Goal: Information Seeking & Learning: Learn about a topic

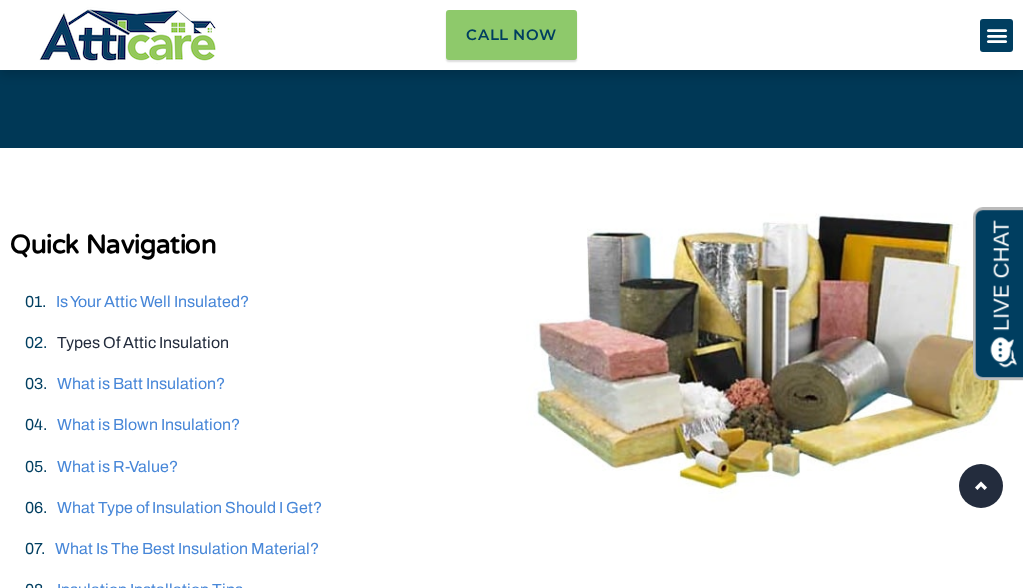
click at [144, 340] on link "Types Of Attic Insulation" at bounding box center [143, 343] width 172 height 17
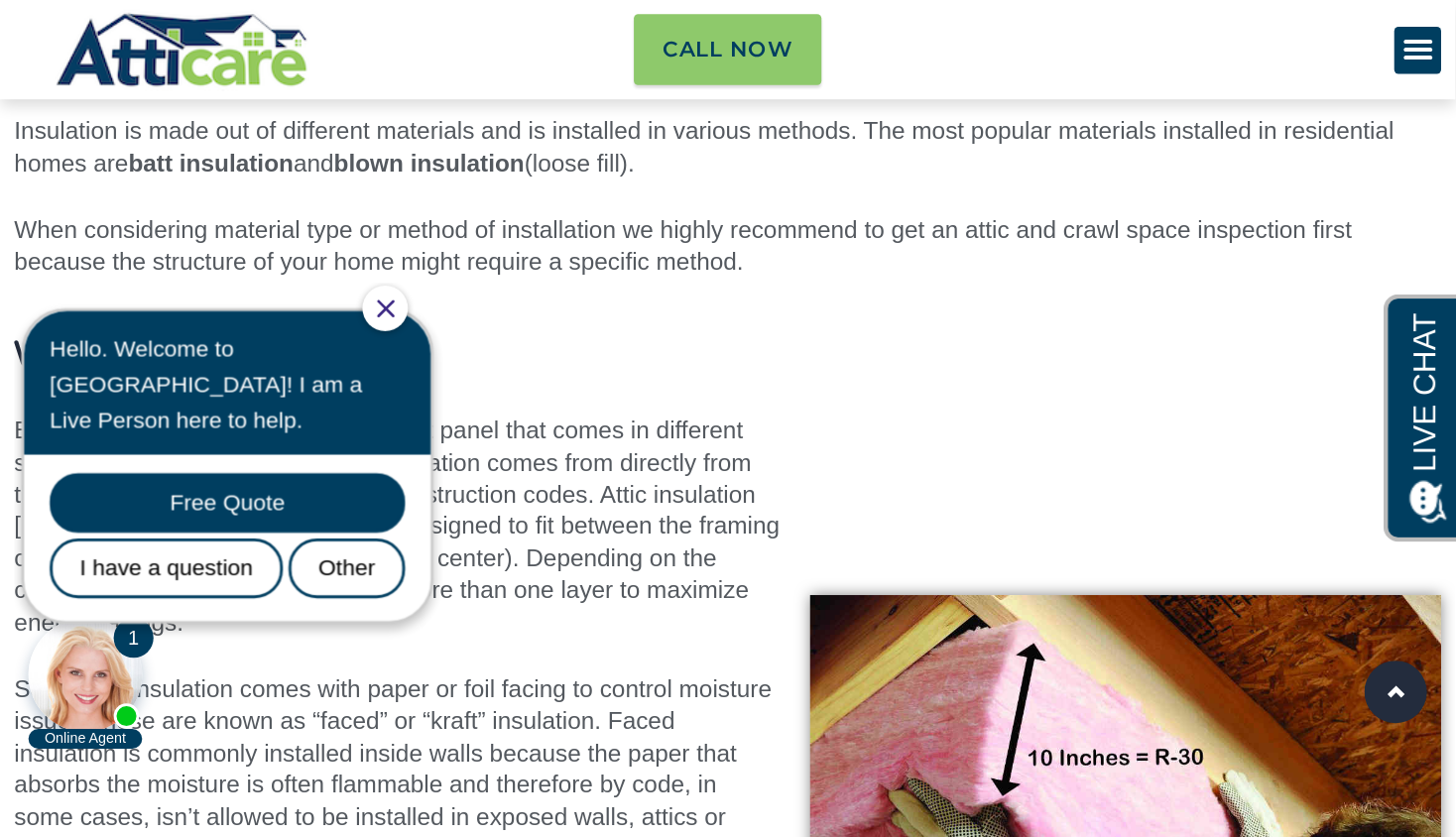
scroll to position [3000, 0]
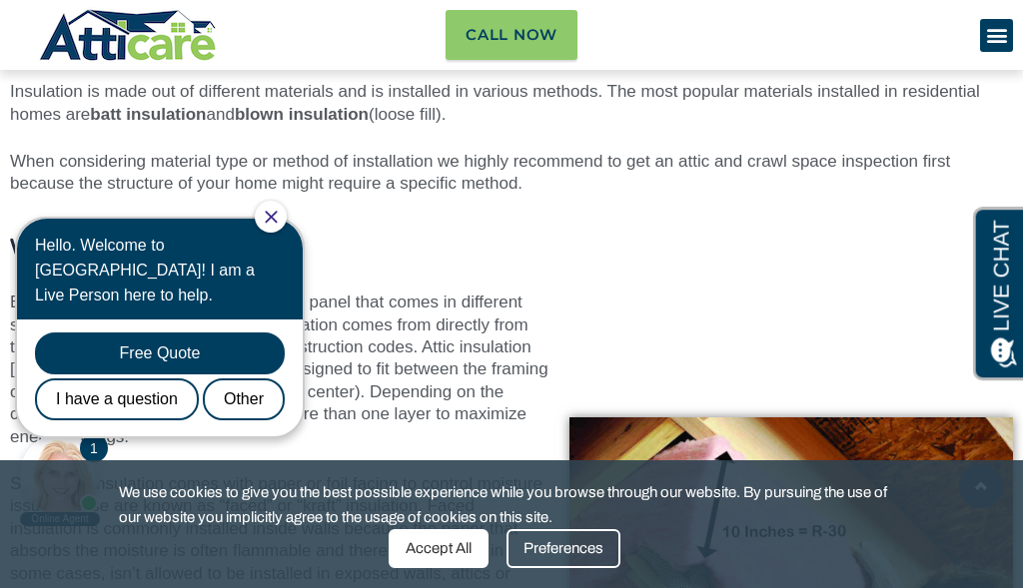
click at [278, 217] on icon "Close Chat" at bounding box center [271, 217] width 13 height 13
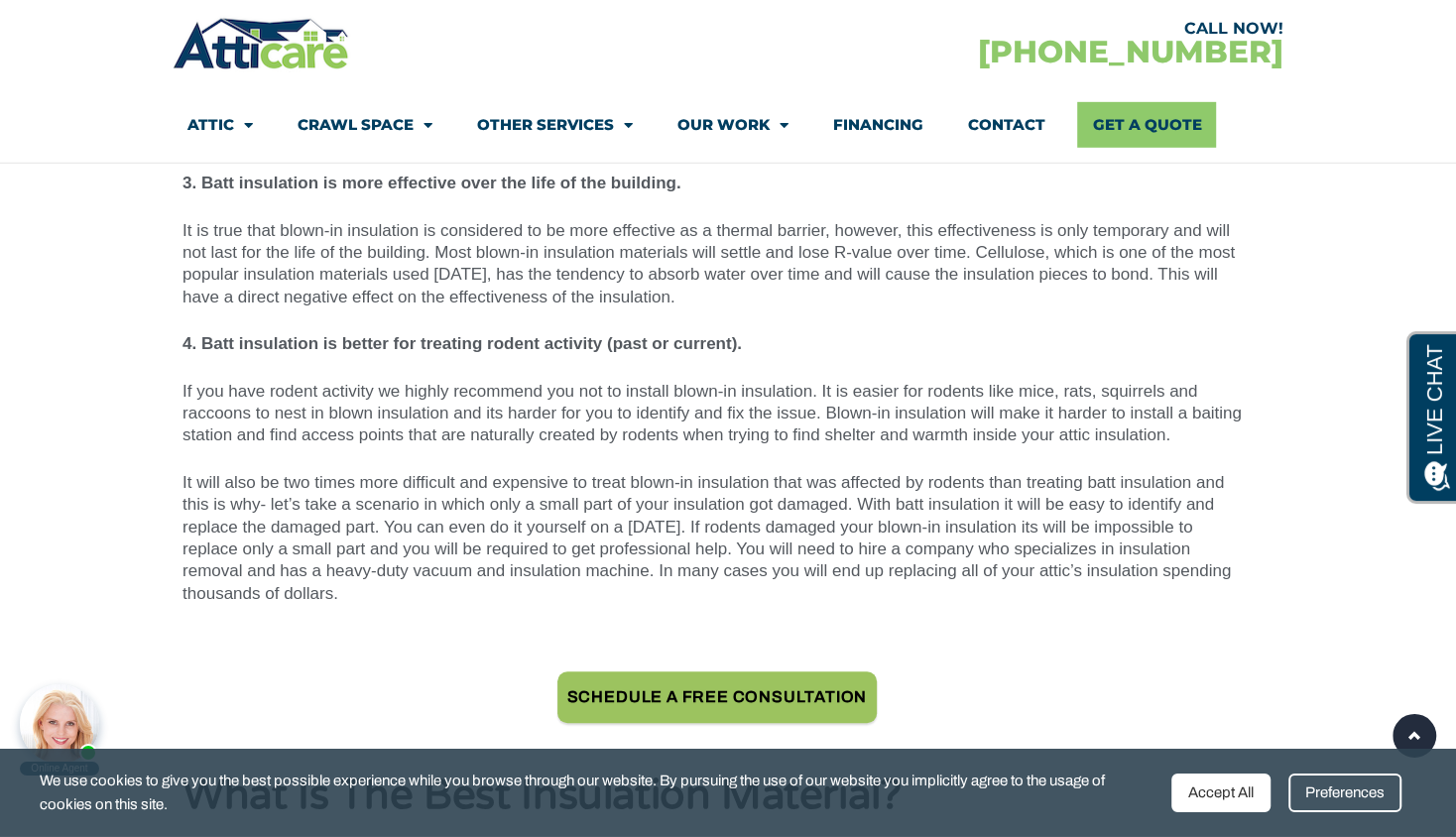
scroll to position [6223, 0]
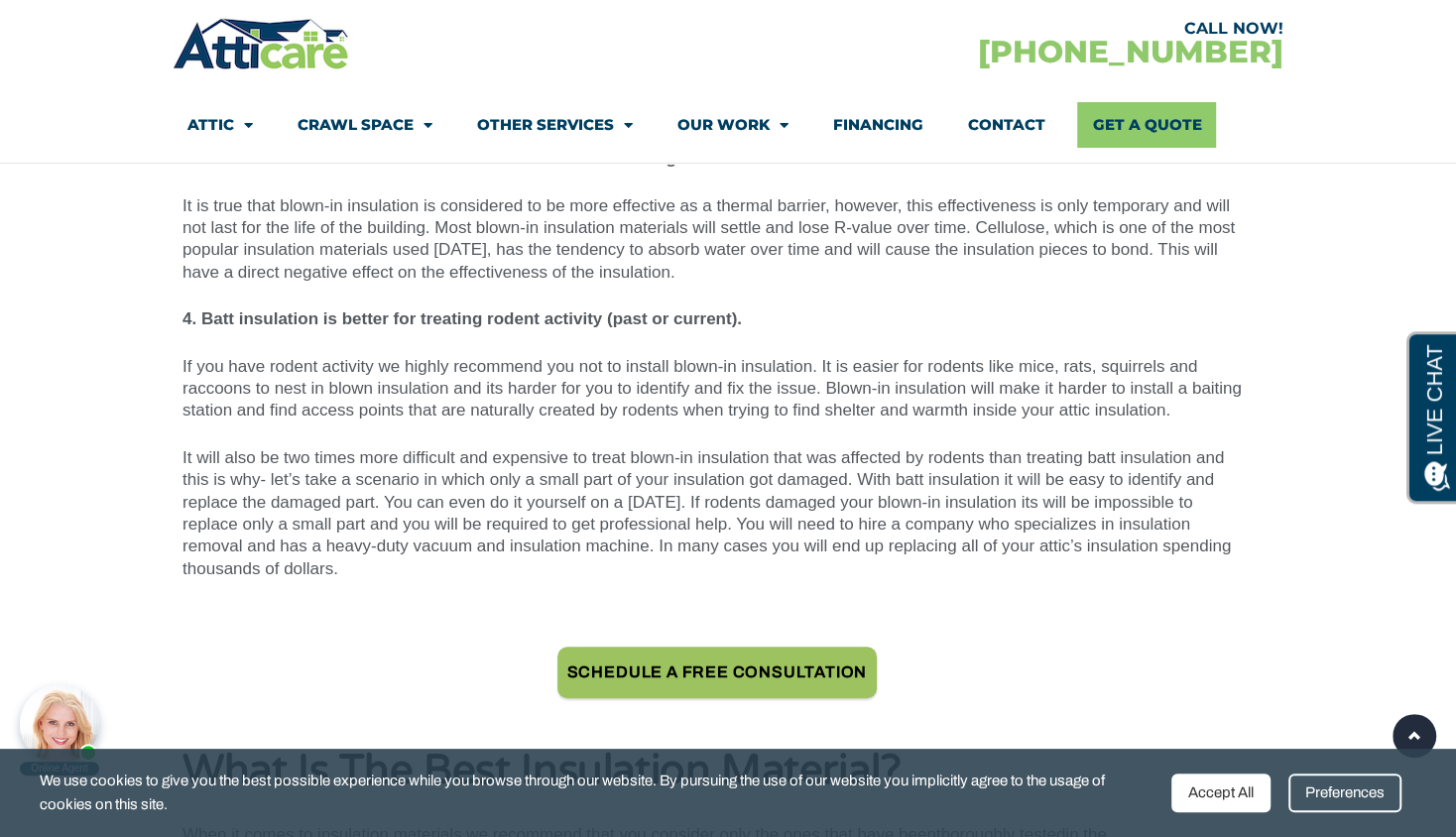
click at [1015, 630] on div "Preferences" at bounding box center [1345, 792] width 113 height 39
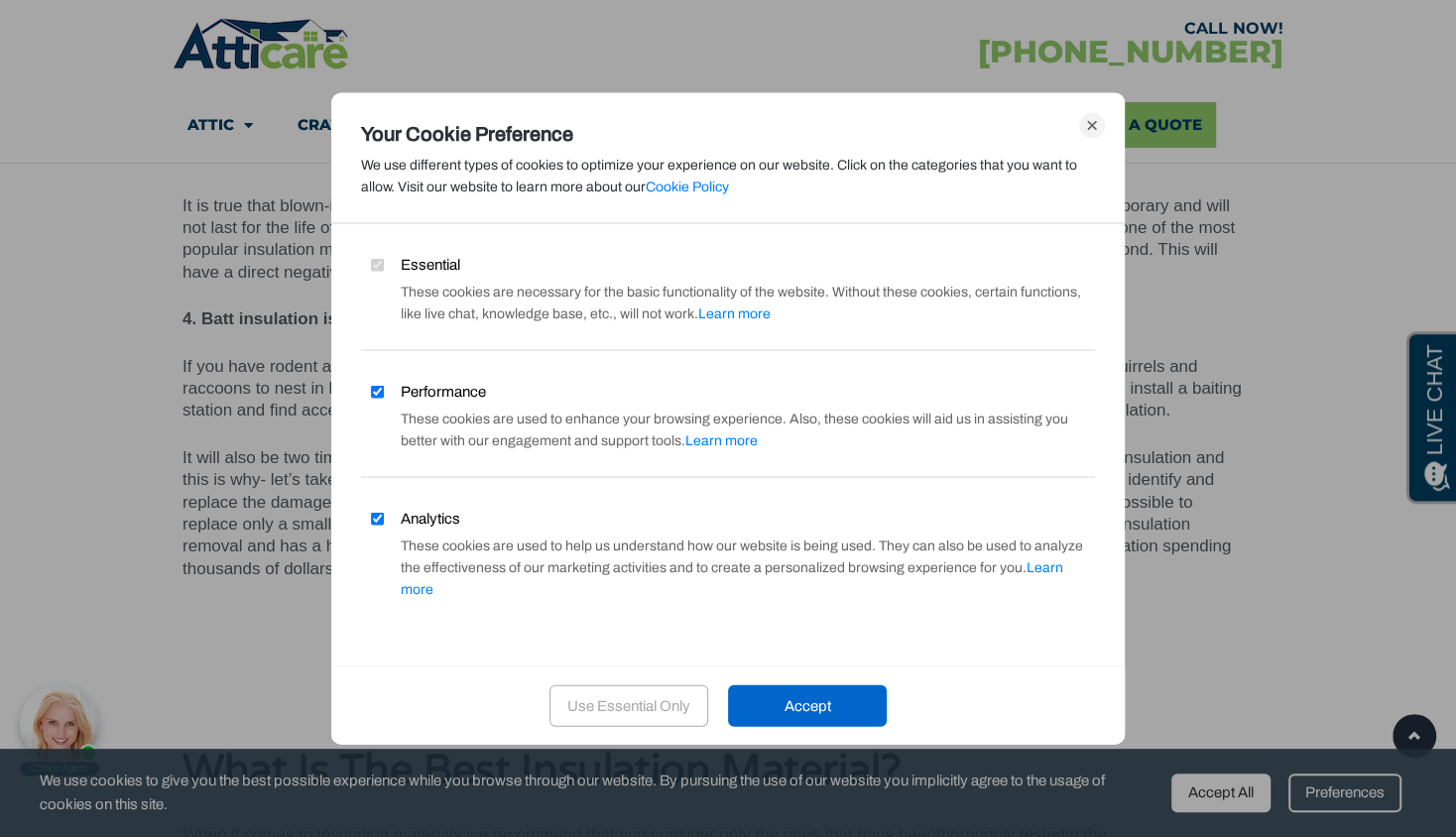
click at [396, 529] on label "Analytics" at bounding box center [411, 518] width 99 height 22
click at [384, 524] on input "Analytics" at bounding box center [377, 517] width 13 height 13
checkbox input "false"
click at [377, 397] on input "Performance" at bounding box center [377, 391] width 13 height 13
checkbox input "false"
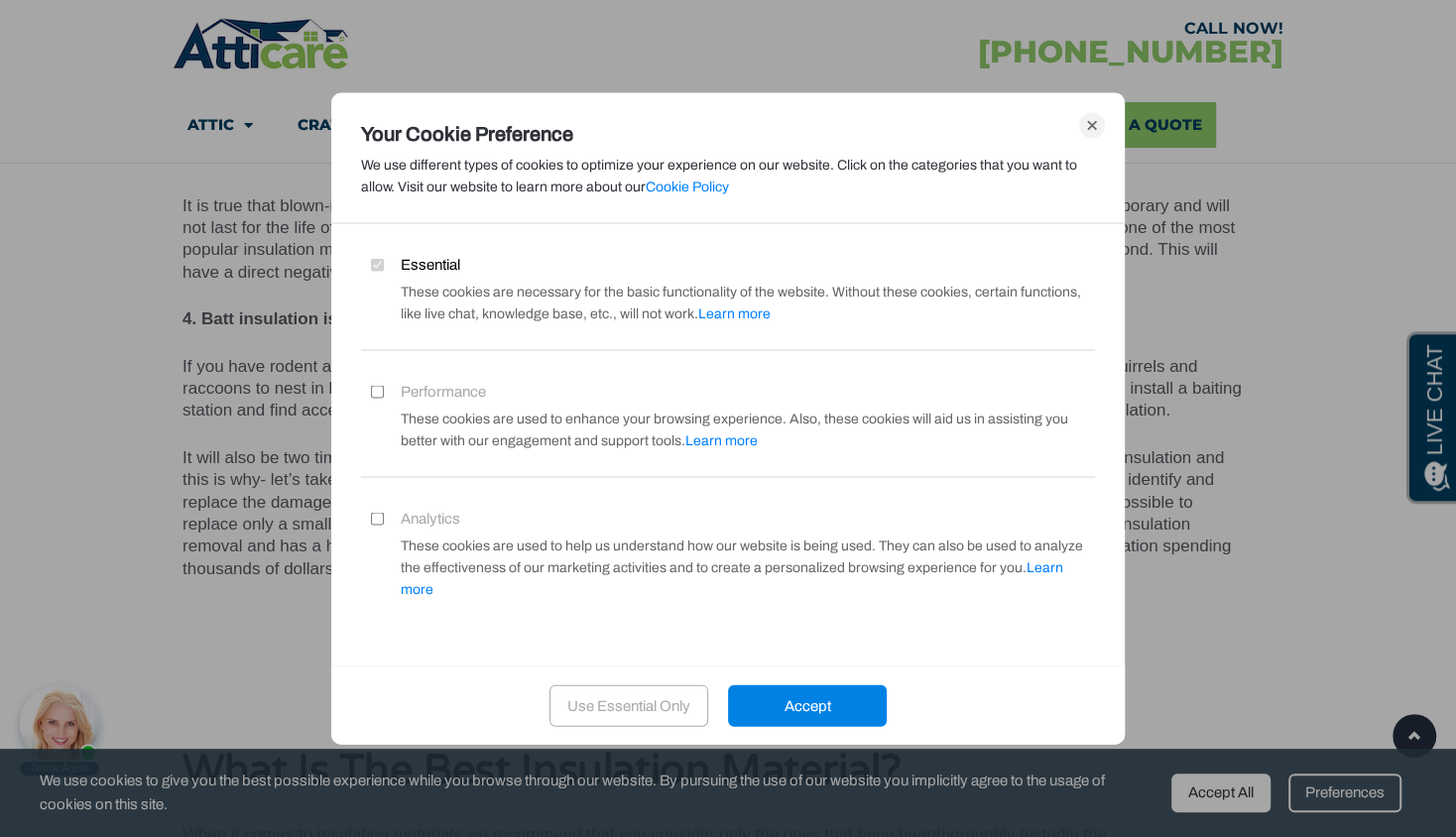
click at [846, 630] on div "Accept" at bounding box center [807, 705] width 159 height 42
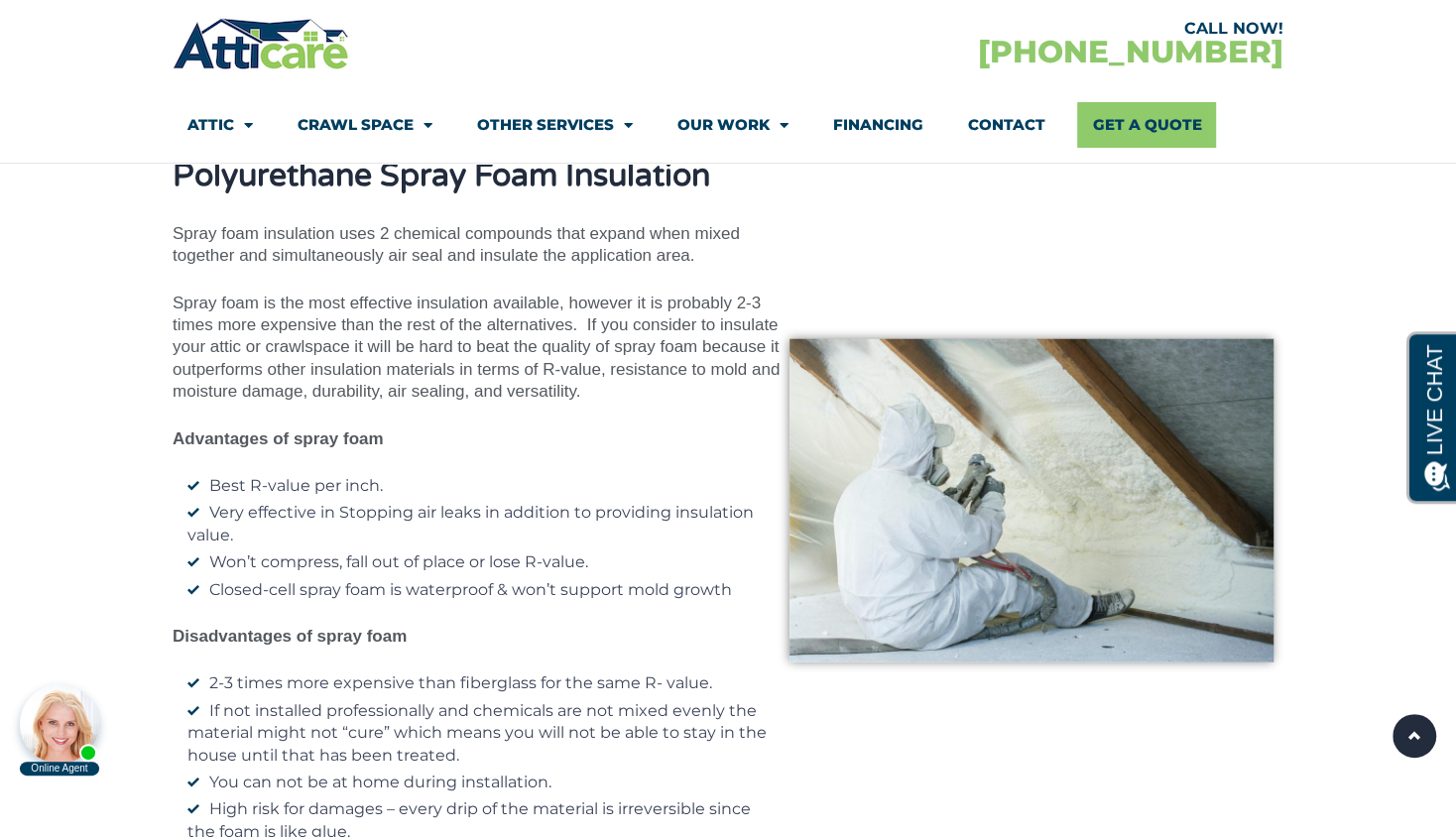
scroll to position [9269, 0]
